Goal: Download file/media

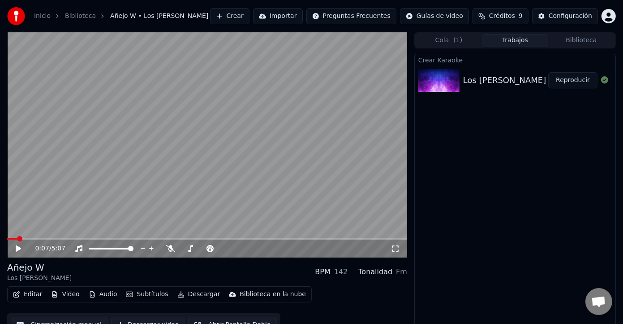
click at [18, 246] on icon at bounding box center [24, 248] width 21 height 7
click at [171, 247] on icon at bounding box center [170, 248] width 9 height 7
click at [396, 250] on icon at bounding box center [395, 248] width 9 height 7
click at [475, 143] on div "Crear Karaoke Los [PERSON_NAME] - Añejo W Reproducir" at bounding box center [515, 191] width 202 height 275
click at [18, 249] on icon at bounding box center [18, 248] width 4 height 5
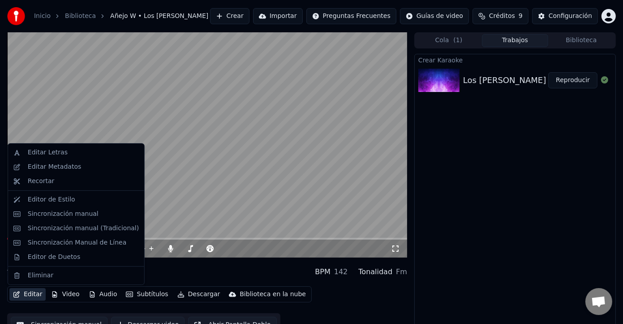
click at [19, 296] on icon "button" at bounding box center [16, 294] width 7 height 6
click at [66, 242] on div "Sincronización Manual de Línea" at bounding box center [77, 242] width 99 height 9
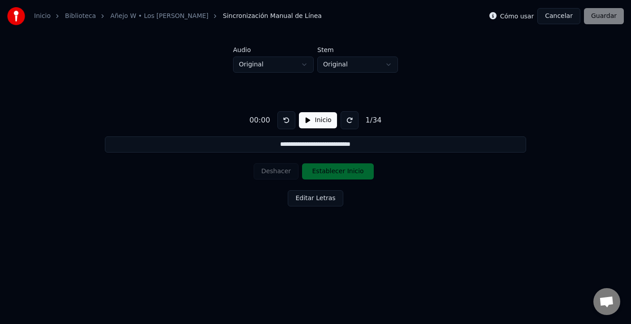
click at [563, 17] on button "Cancelar" at bounding box center [558, 16] width 43 height 16
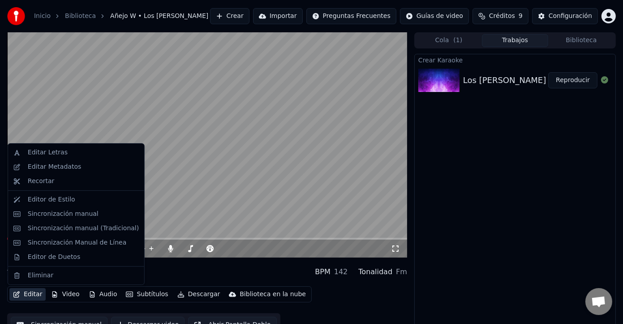
click at [34, 294] on button "Editar" at bounding box center [27, 294] width 36 height 13
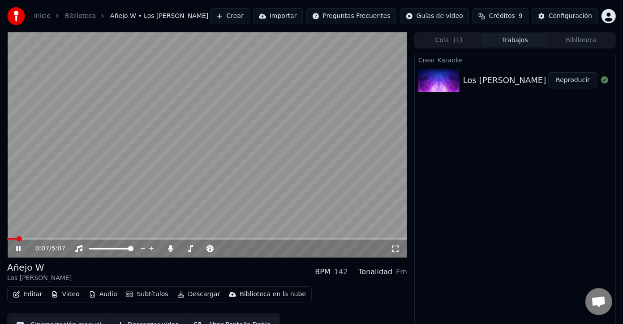
click at [226, 183] on video at bounding box center [207, 144] width 400 height 225
click at [16, 247] on icon at bounding box center [24, 248] width 21 height 7
click at [226, 237] on span at bounding box center [207, 238] width 400 height 2
click at [38, 238] on span at bounding box center [22, 238] width 31 height 2
click at [61, 237] on video at bounding box center [207, 144] width 400 height 225
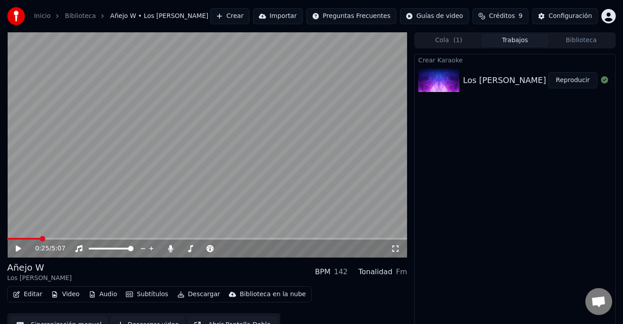
click at [20, 247] on icon at bounding box center [18, 248] width 5 height 6
click at [17, 247] on icon at bounding box center [18, 248] width 4 height 5
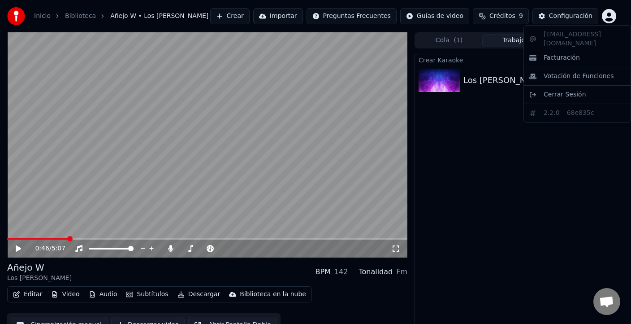
click at [615, 19] on html "Inicio Biblioteca Añejo W • Los [PERSON_NAME] Crear Importar Preguntas Frecuent…" at bounding box center [315, 162] width 631 height 324
click at [494, 154] on html "Inicio Biblioteca Añejo W • Los [PERSON_NAME] Crear Importar Preguntas Frecuent…" at bounding box center [315, 162] width 631 height 324
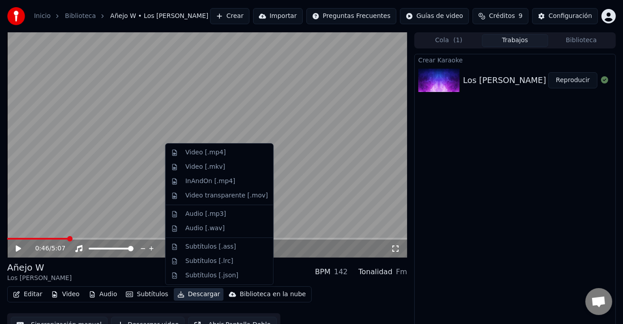
click at [197, 295] on button "Descargar" at bounding box center [199, 294] width 50 height 13
click at [230, 150] on div "Video [.mp4]" at bounding box center [227, 152] width 82 height 9
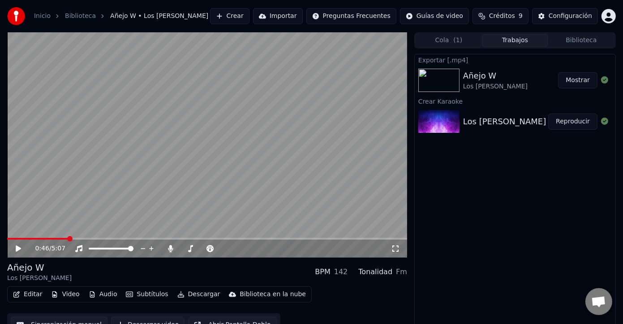
click at [571, 79] on button "Mostrar" at bounding box center [577, 80] width 39 height 16
click at [170, 248] on icon at bounding box center [170, 248] width 5 height 7
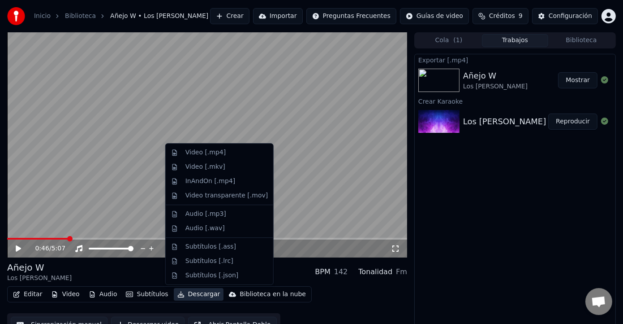
click at [201, 294] on button "Descargar" at bounding box center [199, 294] width 50 height 13
click at [209, 150] on div "Video [.mp4]" at bounding box center [206, 152] width 40 height 9
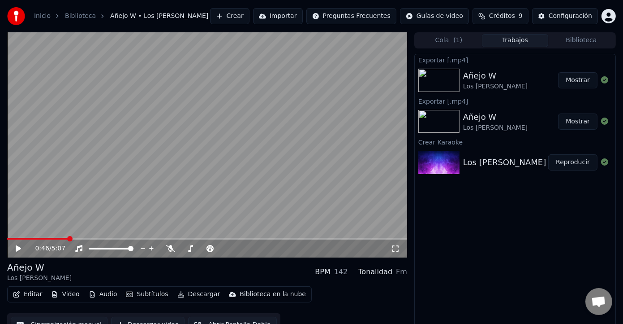
click at [591, 81] on button "Mostrar" at bounding box center [577, 80] width 39 height 16
click at [453, 123] on img at bounding box center [439, 121] width 41 height 23
click at [567, 160] on button "Reproducir" at bounding box center [572, 162] width 49 height 16
click at [28, 237] on span at bounding box center [207, 238] width 400 height 2
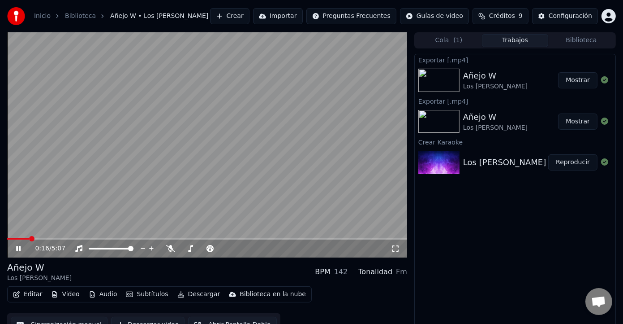
click at [48, 237] on span at bounding box center [207, 238] width 400 height 2
click at [397, 247] on icon at bounding box center [395, 248] width 9 height 7
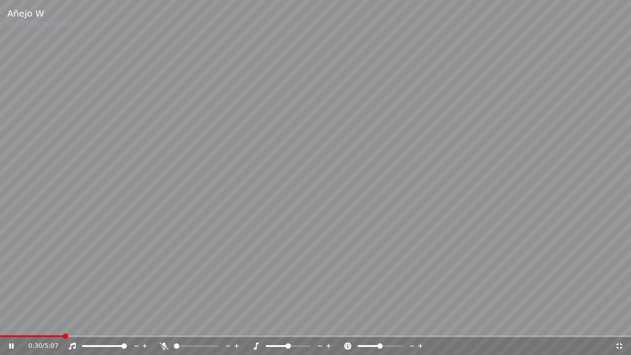
click at [482, 236] on video at bounding box center [315, 177] width 631 height 355
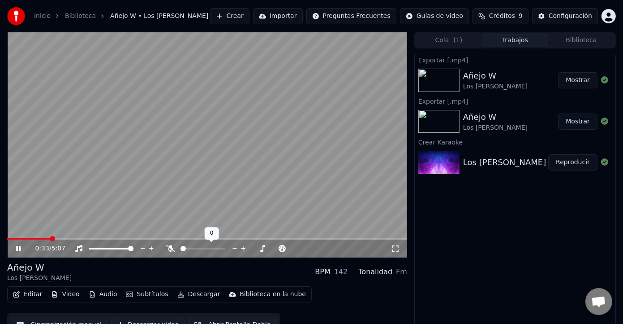
click at [172, 248] on icon at bounding box center [170, 248] width 9 height 7
click at [393, 249] on icon at bounding box center [395, 248] width 9 height 7
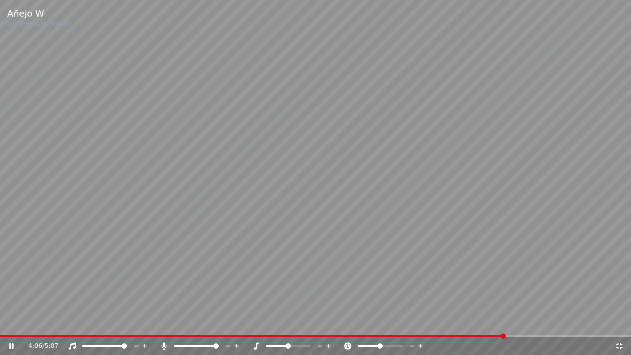
click at [323, 215] on video at bounding box center [315, 177] width 631 height 355
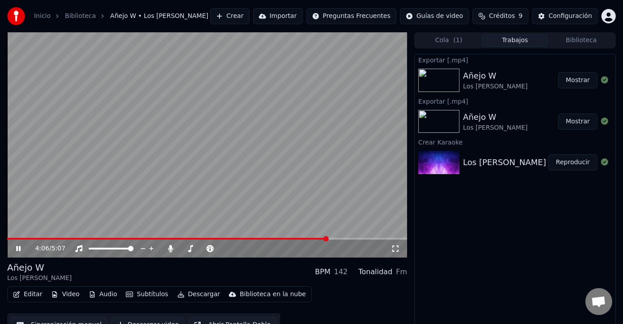
click at [323, 204] on video at bounding box center [207, 144] width 400 height 225
